Goal: Task Accomplishment & Management: Use online tool/utility

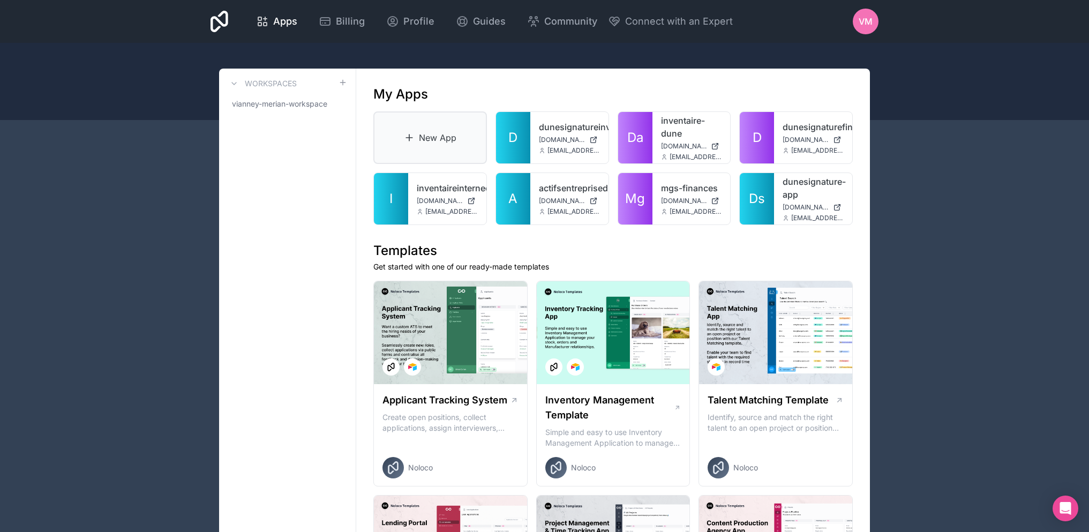
click at [459, 143] on link "New App" at bounding box center [430, 137] width 114 height 52
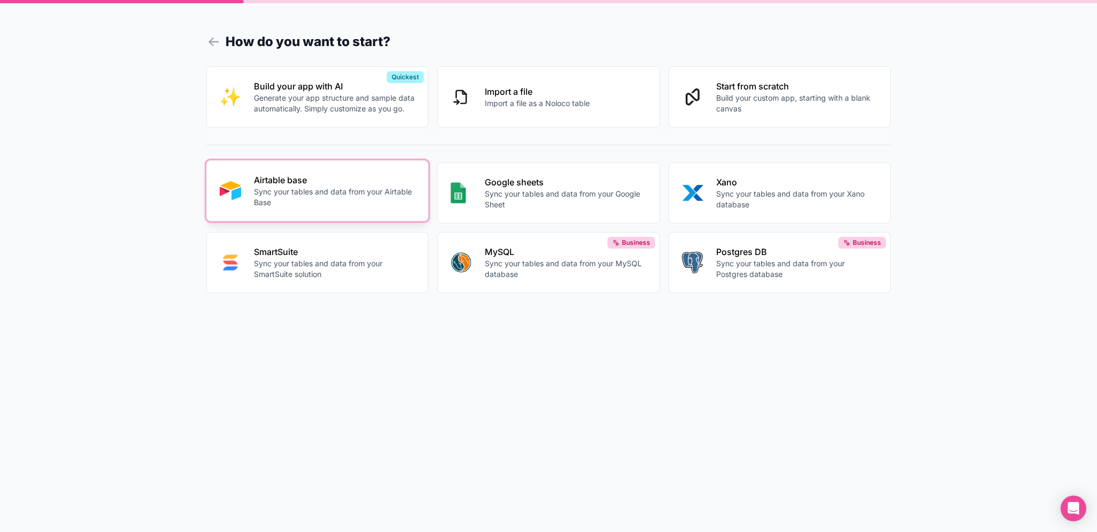
click at [323, 185] on p "Airtable base" at bounding box center [335, 180] width 162 height 13
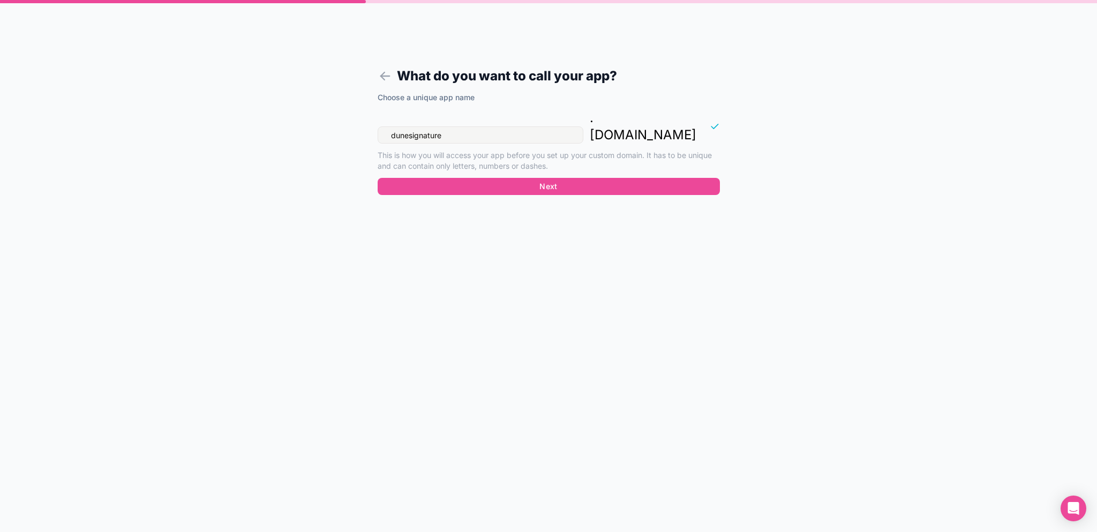
click at [545, 126] on input "dunesignature" at bounding box center [481, 134] width 206 height 17
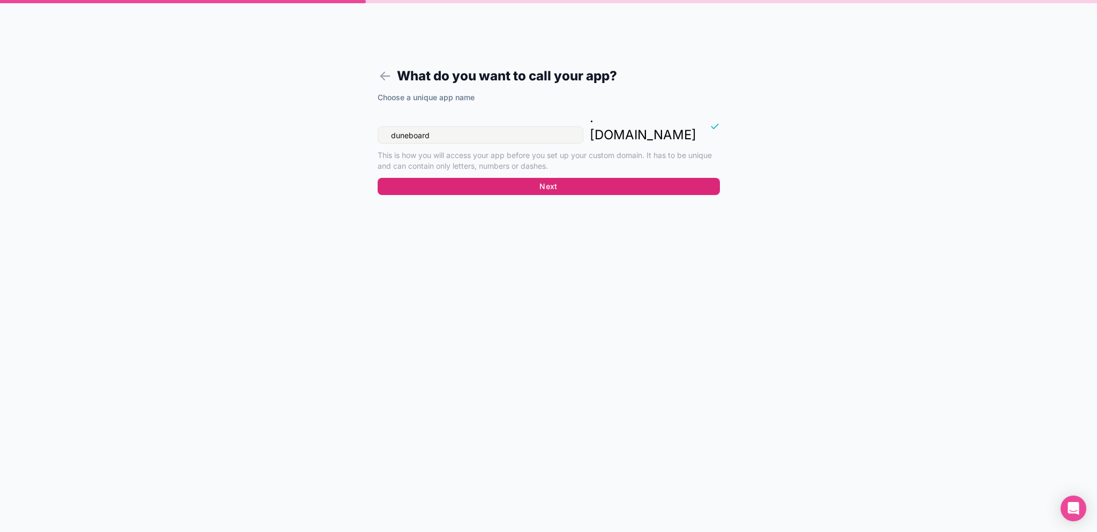
type input "duneboard"
click at [554, 178] on button "Next" at bounding box center [549, 186] width 342 height 17
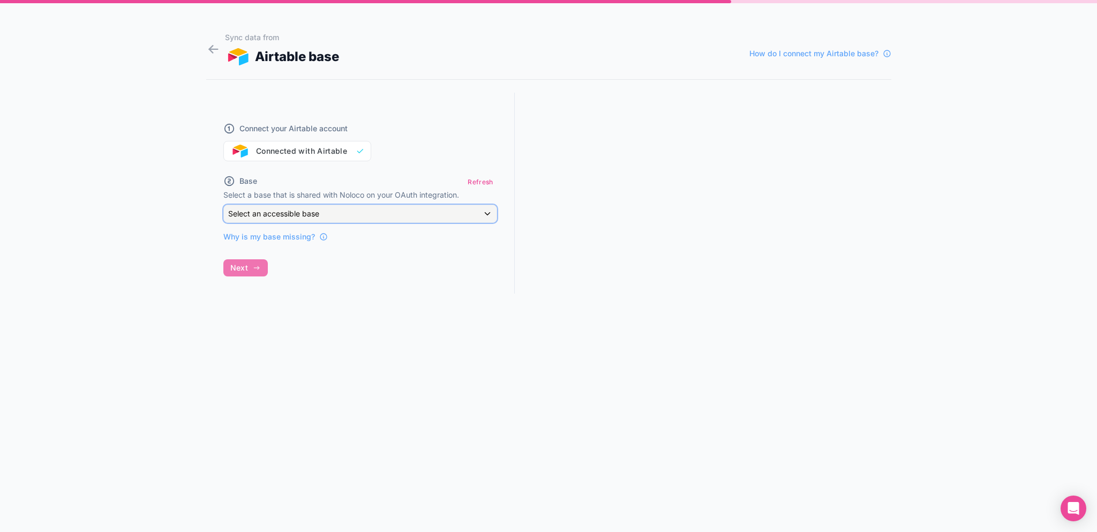
click at [321, 210] on div "Select an accessible base" at bounding box center [360, 213] width 273 height 17
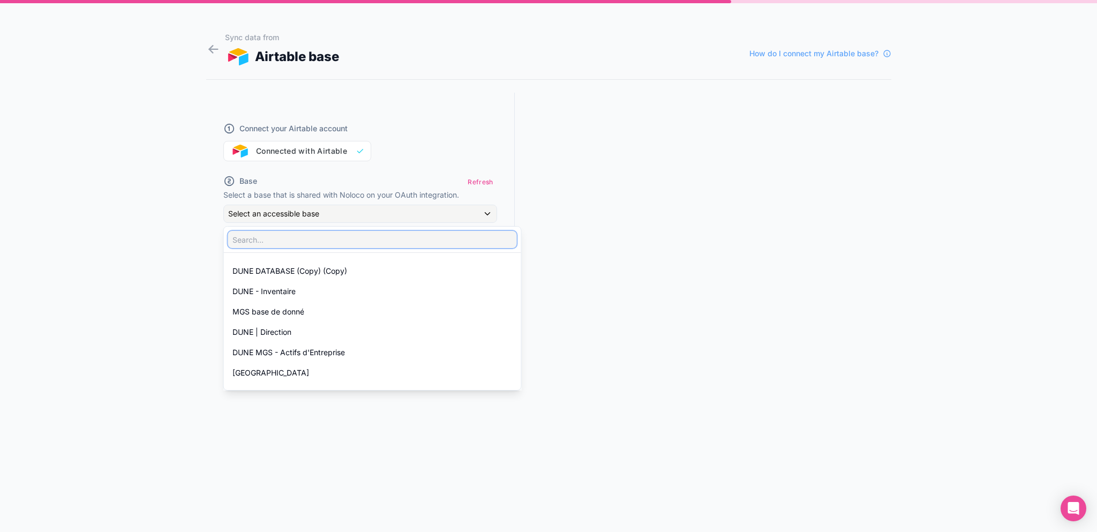
click at [285, 242] on input "text" at bounding box center [372, 239] width 289 height 17
type input "b"
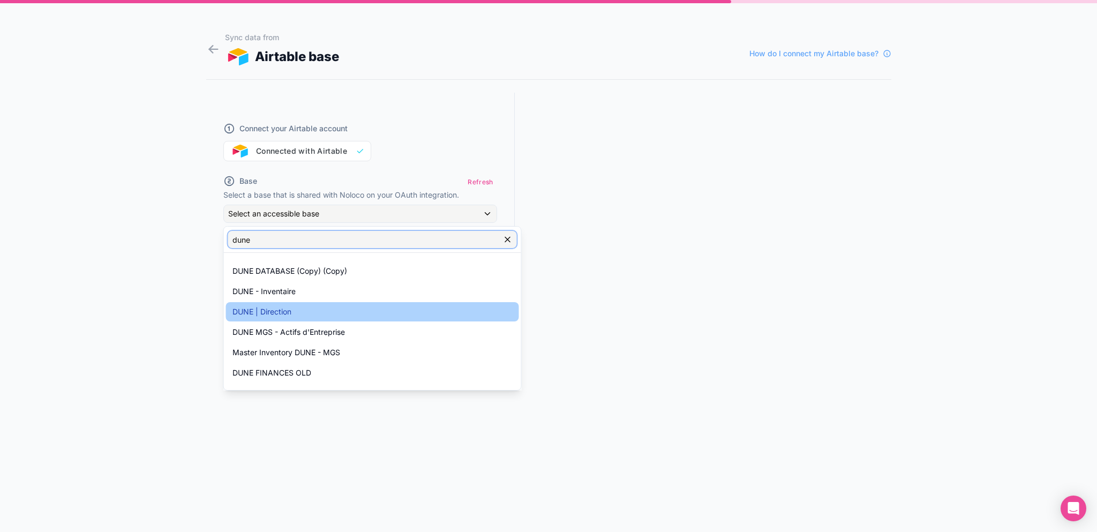
type input "dune"
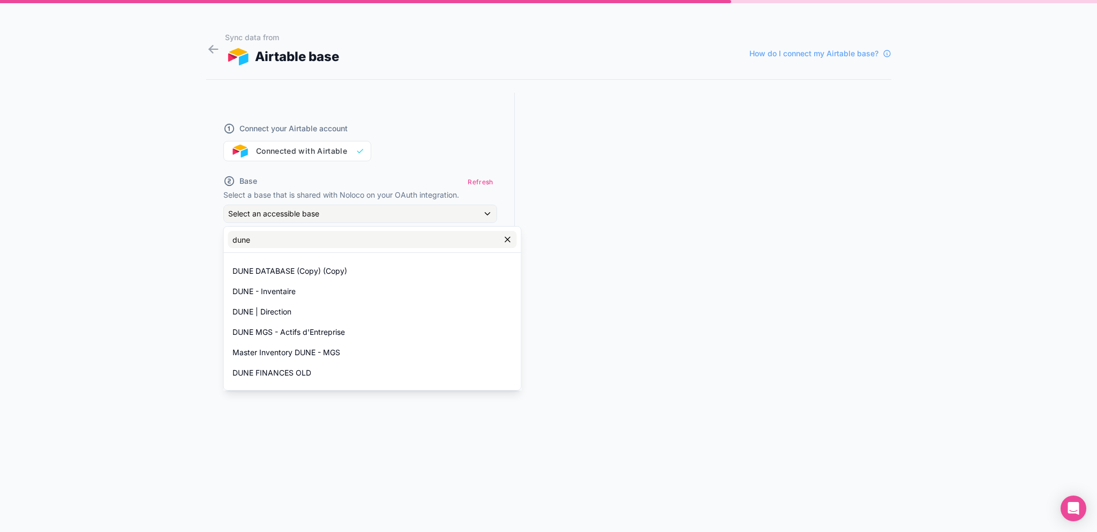
click at [310, 308] on div "DUNE | Direction" at bounding box center [372, 311] width 280 height 13
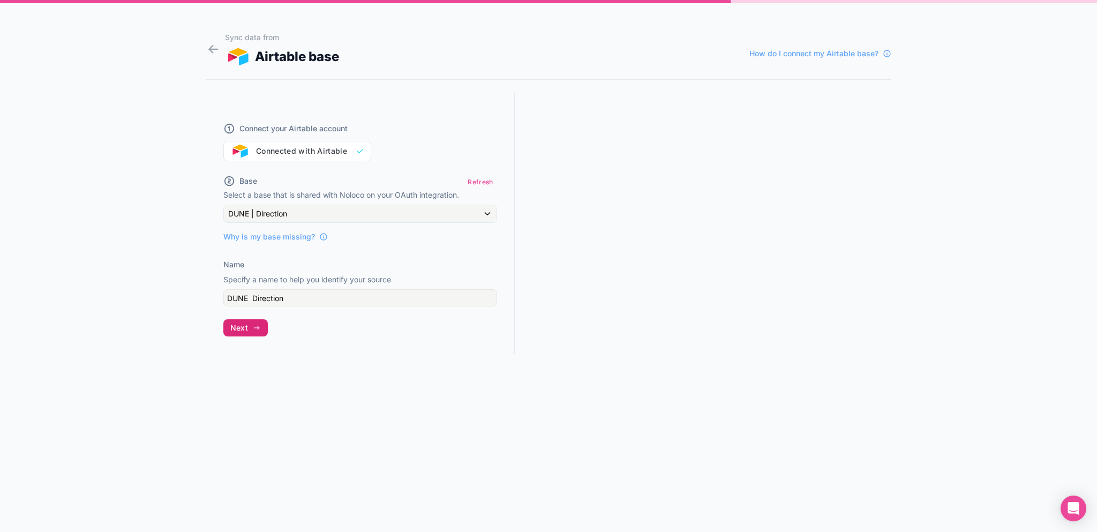
click at [257, 324] on icon "button" at bounding box center [256, 328] width 9 height 9
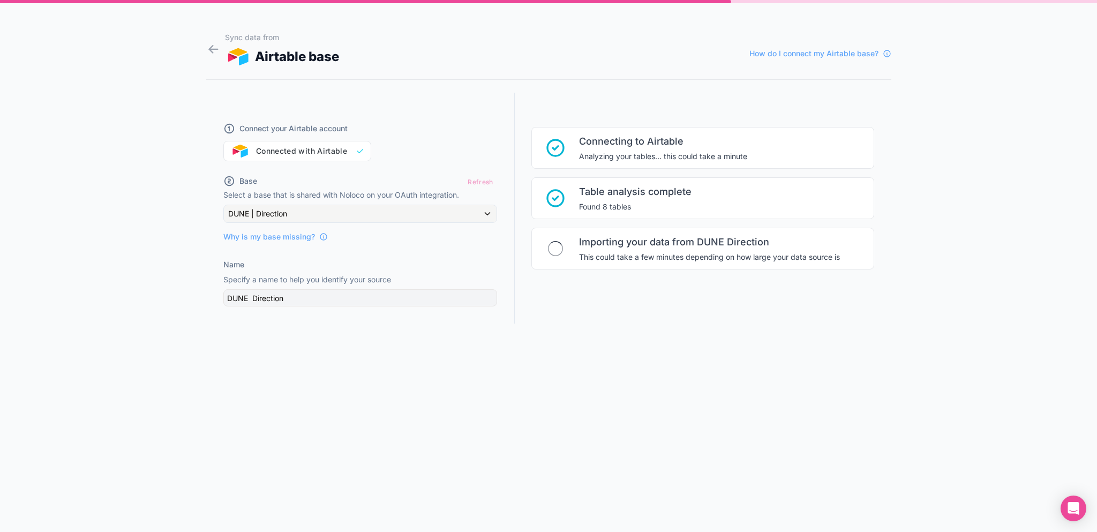
click at [396, 335] on form "Sync data from Airtable base How do I connect my Airtable base? Connect your Ai…" at bounding box center [548, 279] width 685 height 506
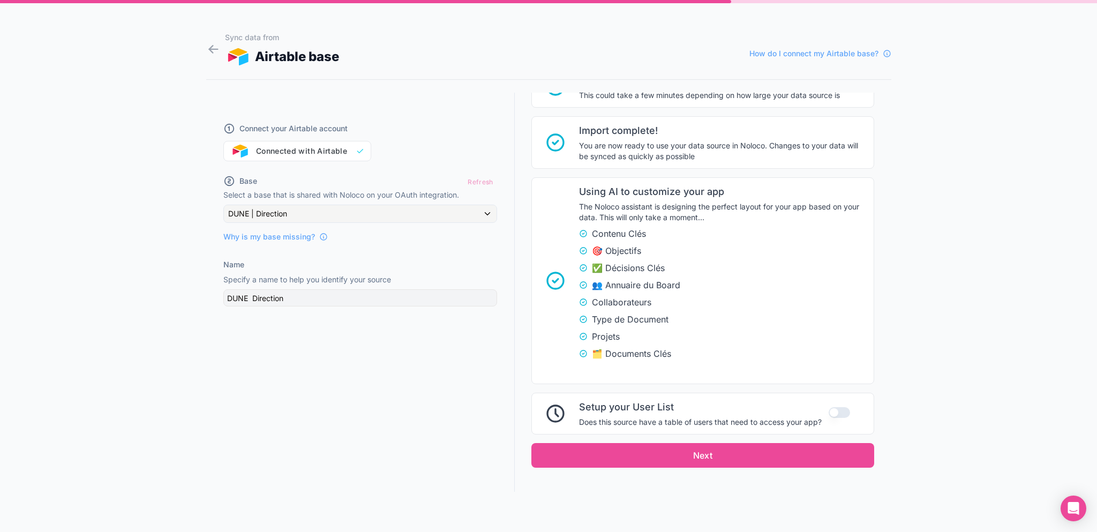
scroll to position [172, 0]
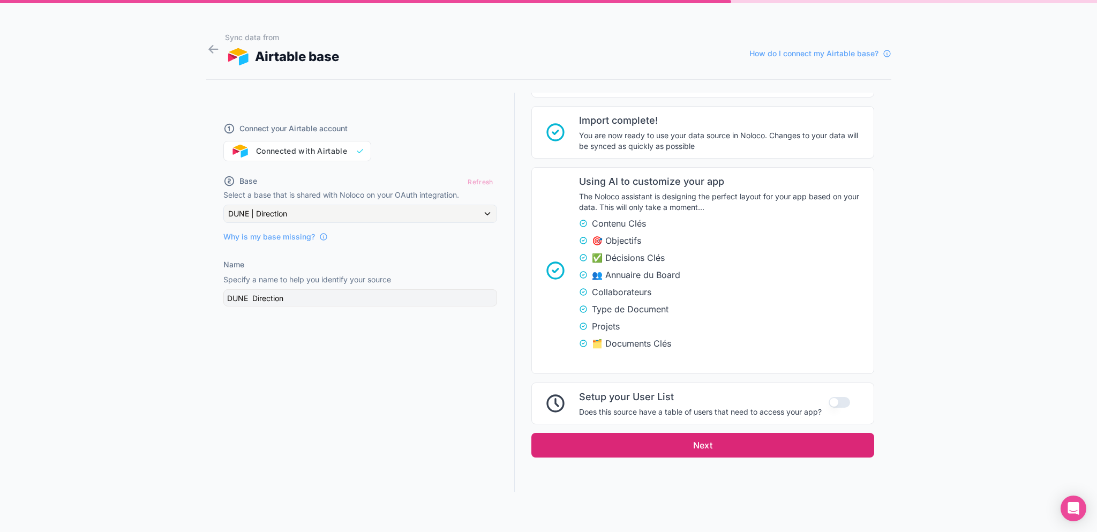
click at [622, 448] on button "Next" at bounding box center [702, 445] width 343 height 25
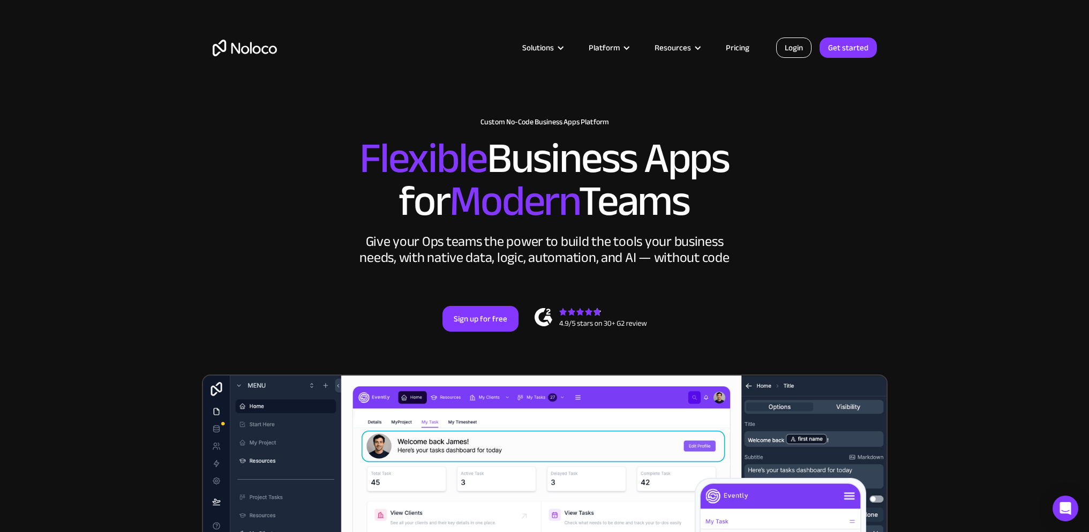
click at [787, 51] on link "Login" at bounding box center [793, 47] width 35 height 20
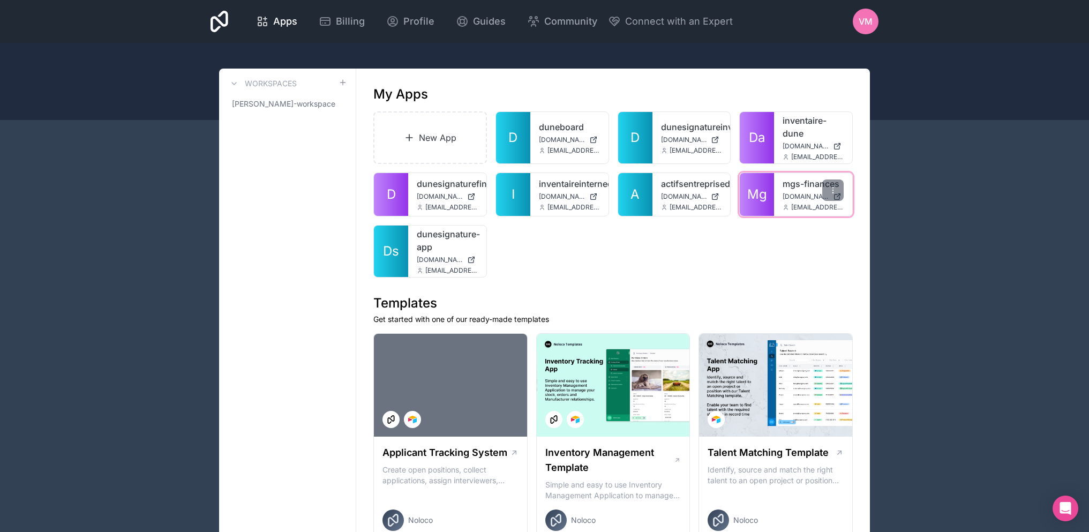
click at [802, 195] on span "mgs-finances.noloco.co" at bounding box center [806, 196] width 46 height 9
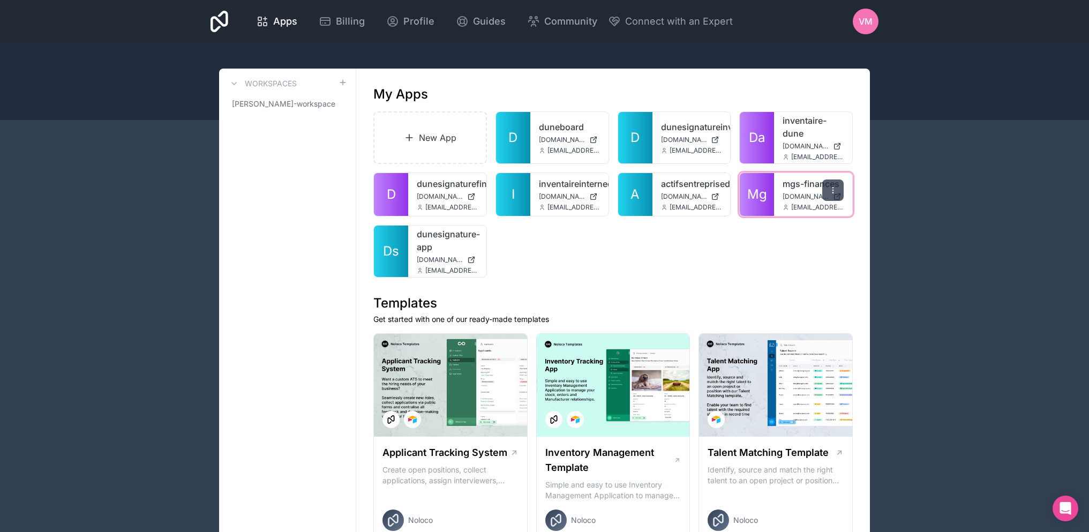
click at [838, 200] on div at bounding box center [832, 189] width 21 height 21
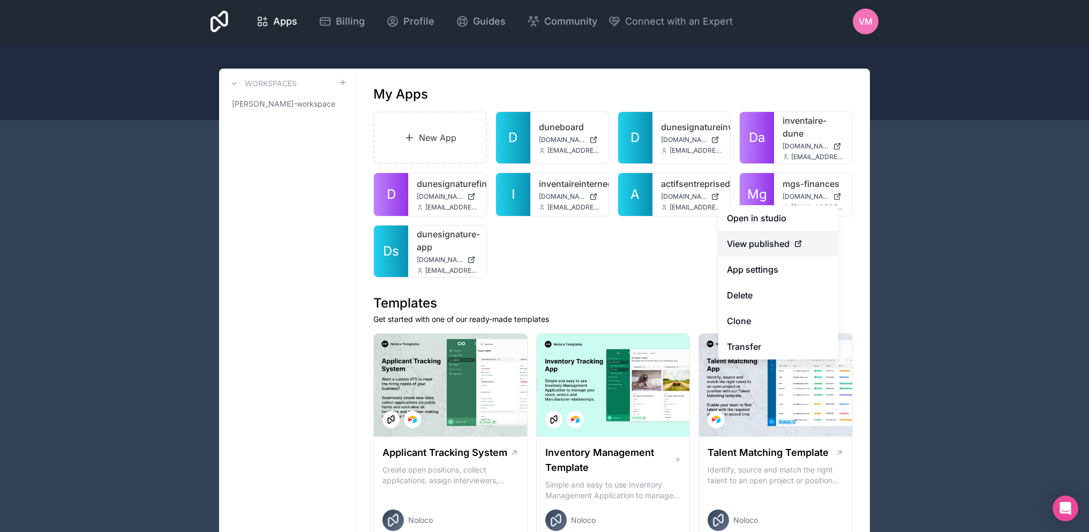
click at [801, 244] on icon at bounding box center [798, 243] width 9 height 9
click at [756, 246] on span "View published" at bounding box center [758, 243] width 63 height 13
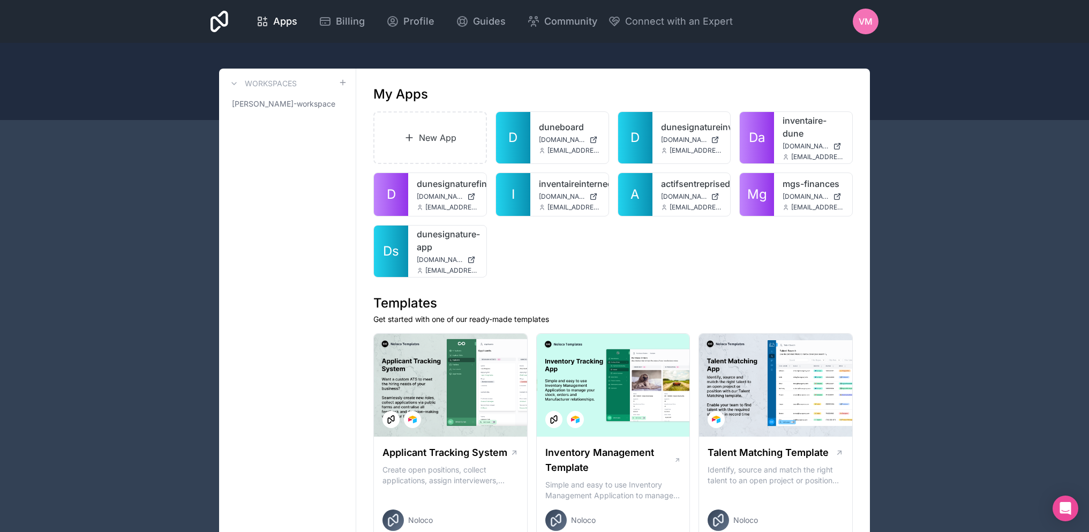
click at [668, 260] on div "New App D duneboard duneboard.noloco.co vianney@dunesignature.com D dunesignatu…" at bounding box center [612, 194] width 479 height 166
click at [838, 200] on div at bounding box center [832, 189] width 21 height 21
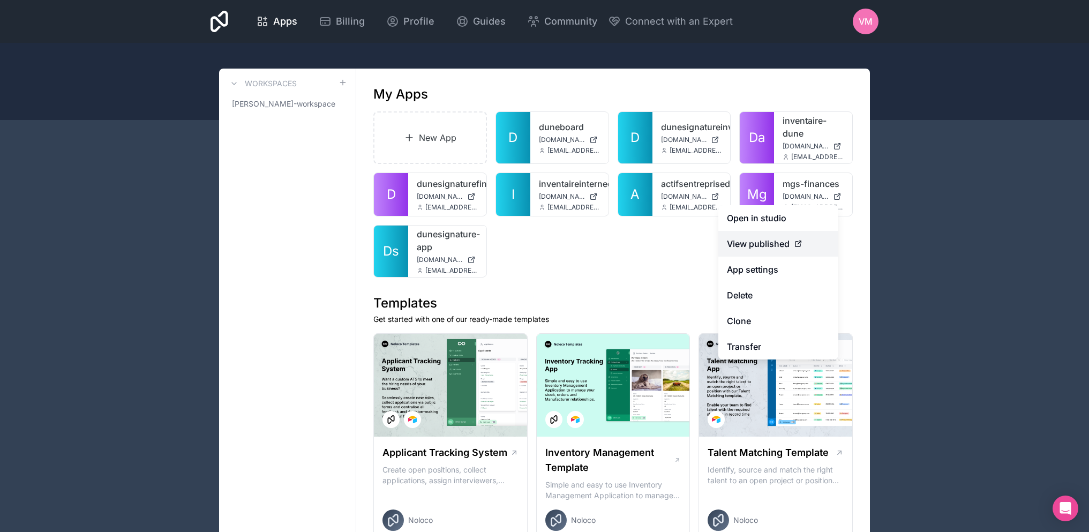
click at [789, 244] on div "View published" at bounding box center [778, 243] width 103 height 13
click at [789, 245] on div "View published" at bounding box center [778, 243] width 103 height 13
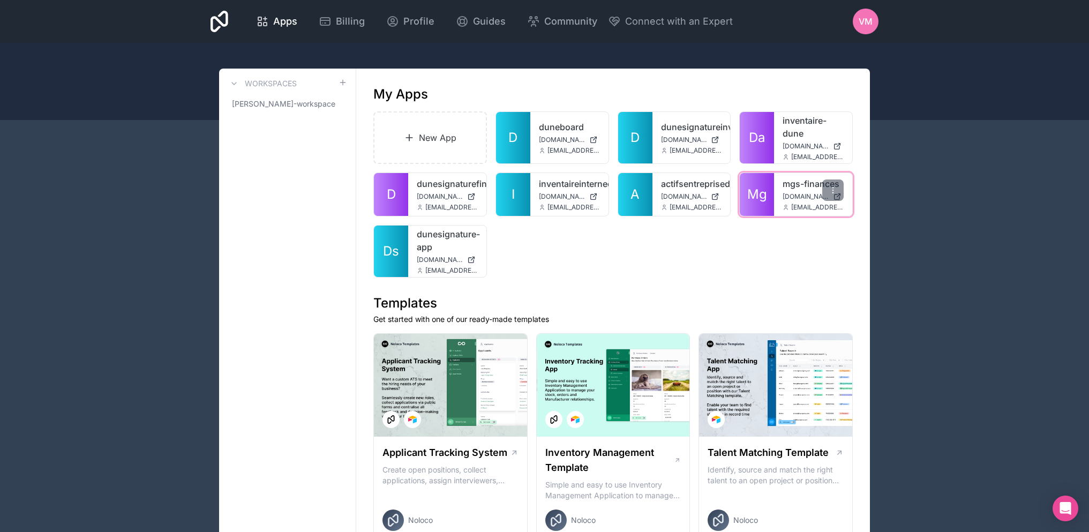
click at [807, 184] on link "mgs-finances" at bounding box center [813, 183] width 61 height 13
click at [793, 183] on link "mgs-finances" at bounding box center [813, 183] width 61 height 13
click at [807, 192] on span "[DOMAIN_NAME]" at bounding box center [806, 196] width 46 height 9
click at [785, 206] on icon at bounding box center [786, 206] width 2 height 2
click at [768, 192] on link "Mg" at bounding box center [757, 194] width 34 height 43
